Goal: Transaction & Acquisition: Purchase product/service

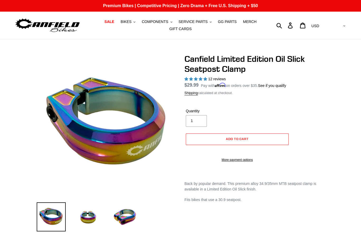
select select "highest-rating"
click at [168, 22] on span "COMPONENTS" at bounding box center [155, 22] width 26 height 4
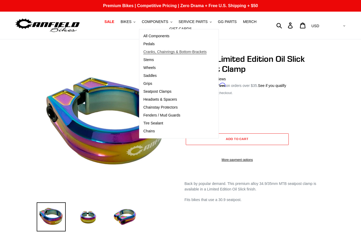
click at [150, 49] on link "Cranks, Chainrings & Bottom-Brackets" at bounding box center [174, 52] width 71 height 8
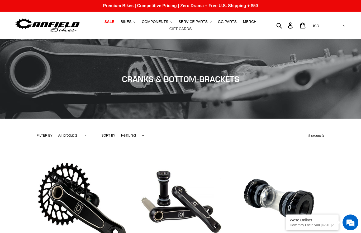
scroll to position [127, 0]
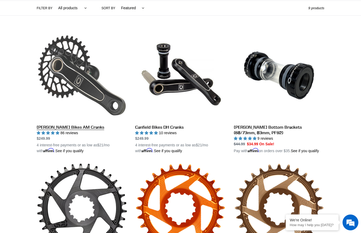
click at [85, 79] on link "[PERSON_NAME] Bikes AM Cranks" at bounding box center [82, 91] width 90 height 123
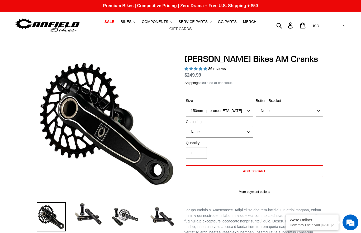
select select "highest-rating"
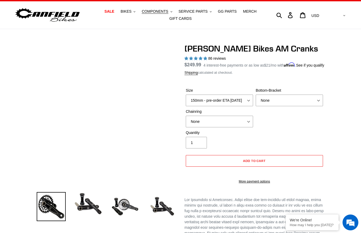
scroll to position [15, 0]
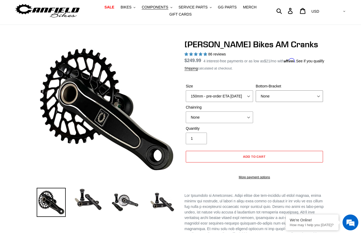
select select "BSA Threaded 68/73mm"
click at [305, 8] on icon at bounding box center [303, 11] width 6 height 6
